Goal: Information Seeking & Learning: Learn about a topic

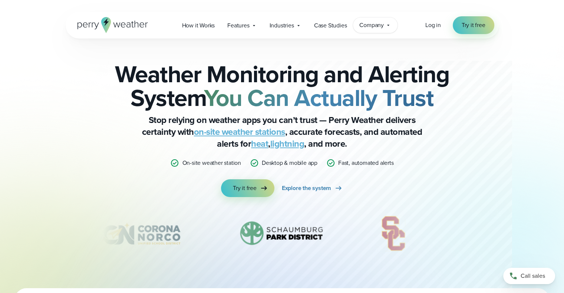
click at [388, 26] on icon at bounding box center [388, 25] width 6 height 6
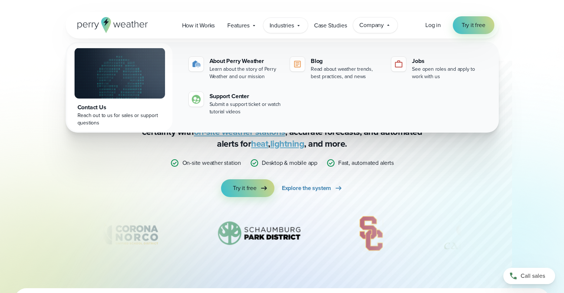
click at [297, 25] on icon at bounding box center [299, 26] width 6 height 6
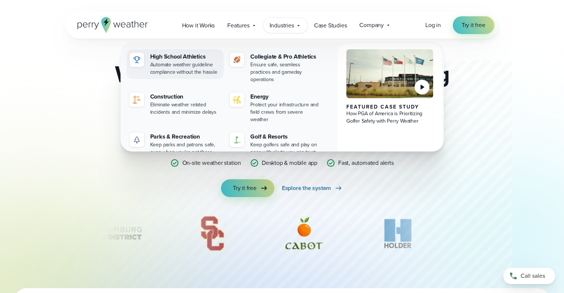
click at [177, 66] on div "Automate weather guideline compliance without the hassle" at bounding box center [185, 68] width 71 height 15
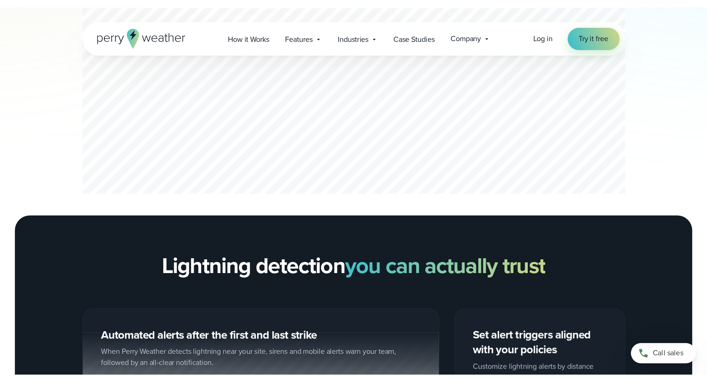
scroll to position [519, 0]
